Goal: Task Accomplishment & Management: Manage account settings

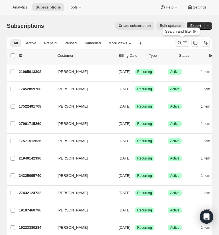
click at [178, 42] on icon "Search and filter results" at bounding box center [180, 43] width 6 height 6
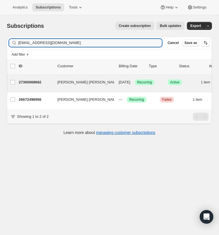
type input "[EMAIL_ADDRESS][DOMAIN_NAME]"
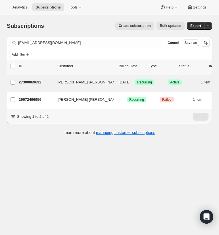
click at [31, 80] on p "27300069692" at bounding box center [36, 83] width 34 height 6
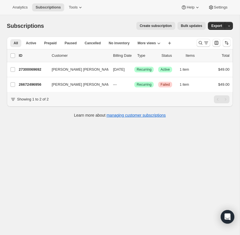
scroll to position [0, 0]
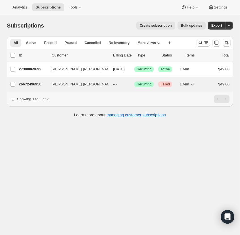
click at [32, 84] on p "26672496956" at bounding box center [33, 85] width 28 height 6
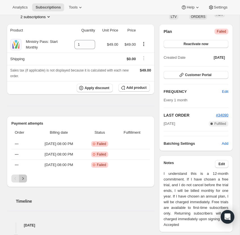
scroll to position [42, 0]
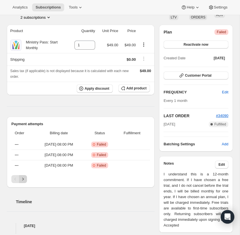
click at [23, 178] on icon "Next" at bounding box center [23, 179] width 6 height 6
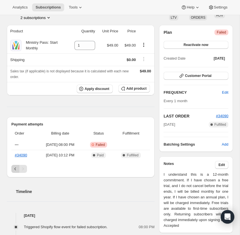
click at [13, 168] on icon "Previous" at bounding box center [16, 169] width 6 height 6
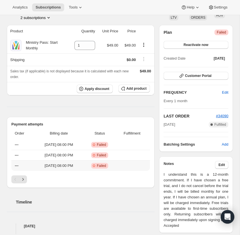
click at [13, 168] on th "---" at bounding box center [22, 166] width 23 height 11
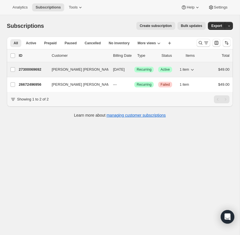
click at [37, 67] on p "27300069692" at bounding box center [33, 70] width 28 height 6
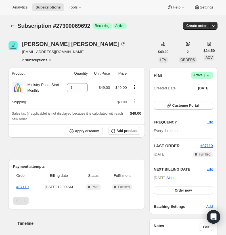
click at [208, 78] on icon at bounding box center [208, 75] width 6 height 6
click at [205, 117] on span "Cancel subscription" at bounding box center [200, 118] width 32 height 4
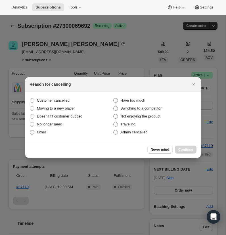
click at [32, 132] on span ":r6c:" at bounding box center [32, 132] width 5 height 5
click at [30, 130] on input "Other" at bounding box center [30, 130] width 0 height 0
radio input "true"
click at [186, 147] on button "Continue" at bounding box center [186, 150] width 22 height 8
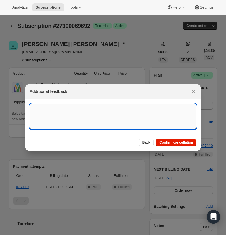
click at [61, 110] on textarea ":r6c:" at bounding box center [113, 117] width 167 height 26
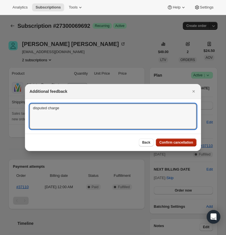
type textarea "disputed charge"
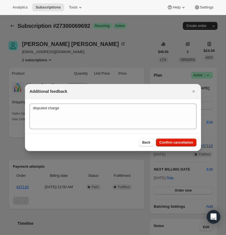
click at [175, 141] on span "Confirm cancellation" at bounding box center [176, 142] width 34 height 5
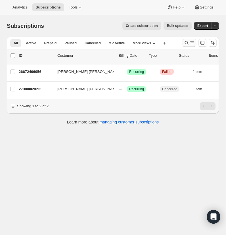
click at [185, 41] on icon "Search and filter results" at bounding box center [187, 43] width 6 height 6
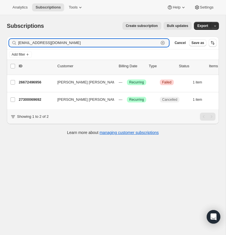
click at [163, 43] on icon "button" at bounding box center [163, 43] width 2 height 2
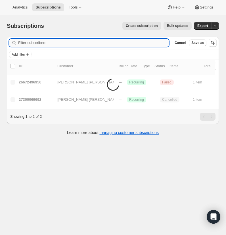
paste input "fdominguez@zion.church"
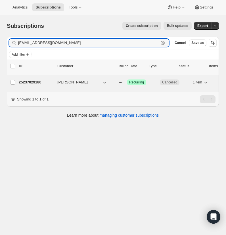
type input "fdominguez@zion.church"
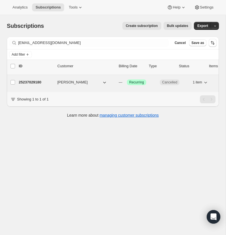
click at [36, 80] on p "25237029180" at bounding box center [36, 83] width 34 height 6
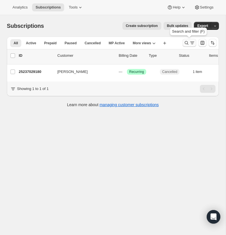
click at [186, 40] on icon "Search and filter results" at bounding box center [187, 43] width 6 height 6
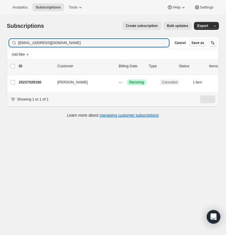
drag, startPoint x: 65, startPoint y: 43, endPoint x: 17, endPoint y: 44, distance: 48.0
click at [17, 44] on div "fdominguez@zion.church Clear" at bounding box center [89, 43] width 160 height 8
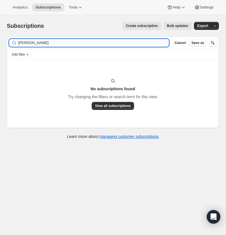
click at [48, 43] on input "francisco dominquez" at bounding box center [93, 43] width 151 height 8
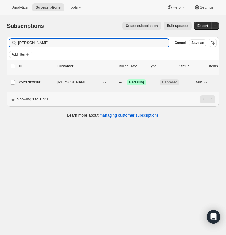
type input "francisco dominguez"
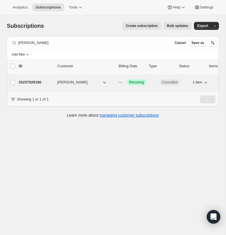
click at [38, 82] on p "25237029180" at bounding box center [36, 83] width 34 height 6
